Goal: Check status: Check status

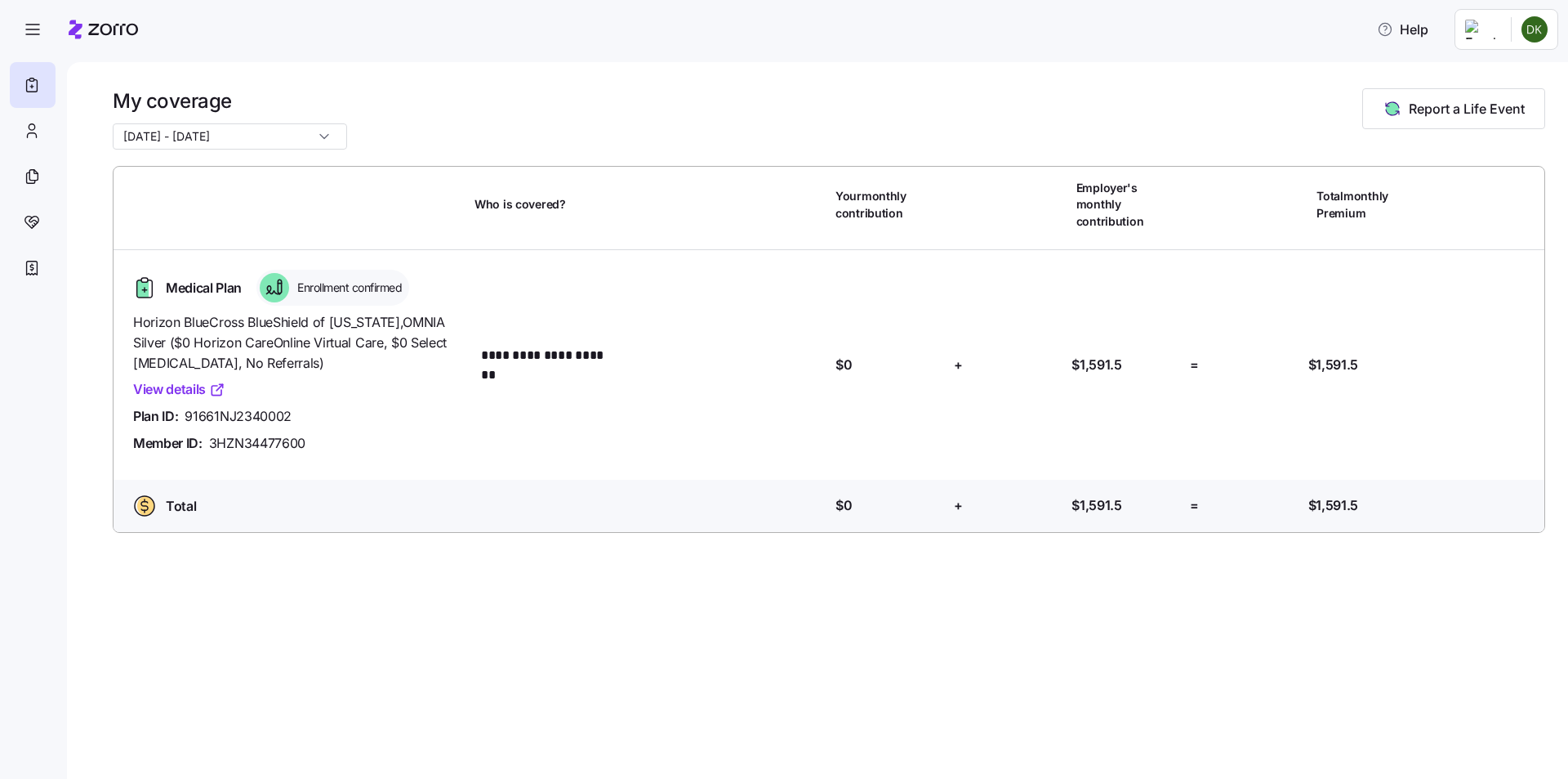
click at [1250, 615] on div "**********" at bounding box center [817, 420] width 1501 height 716
click at [187, 380] on link "View details" at bounding box center [179, 390] width 92 height 21
